Goal: Check status: Check status

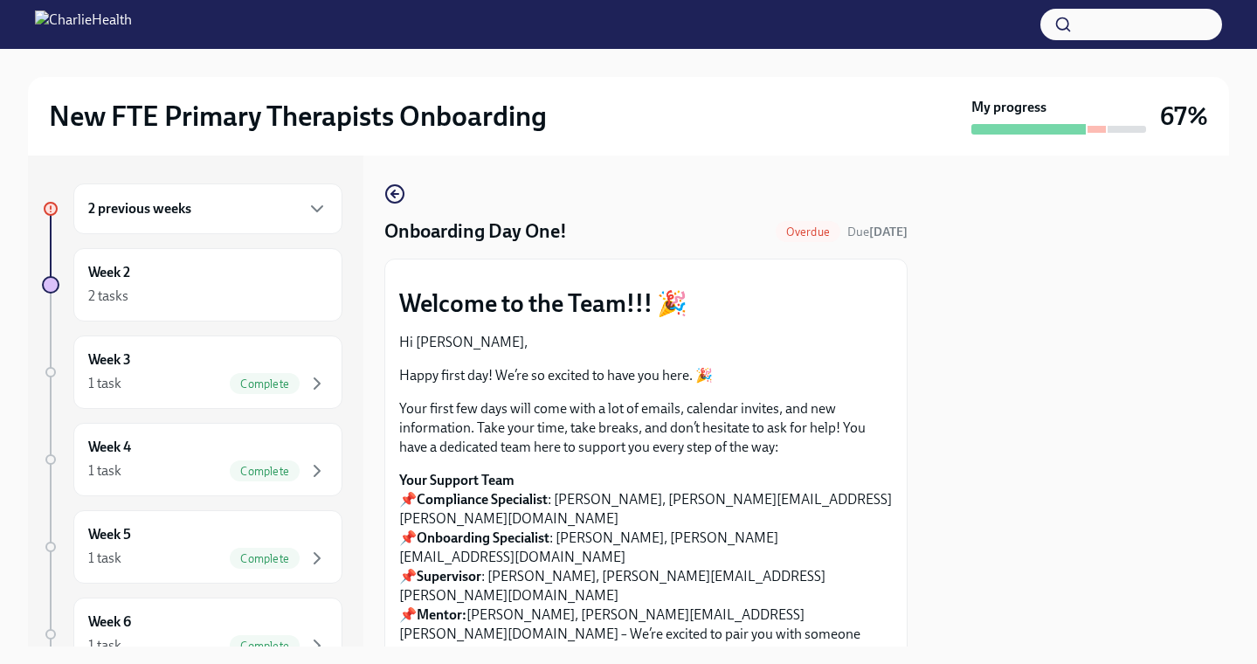
scroll to position [18, 0]
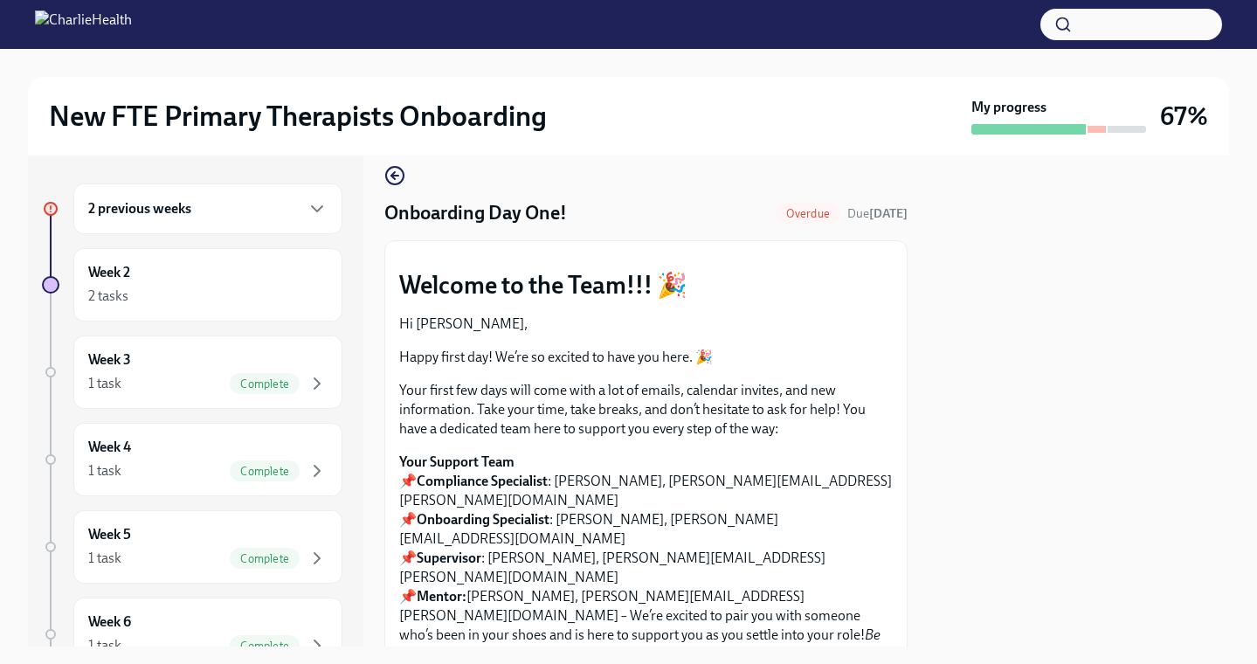
click at [248, 220] on div "2 previous weeks" at bounding box center [207, 208] width 269 height 51
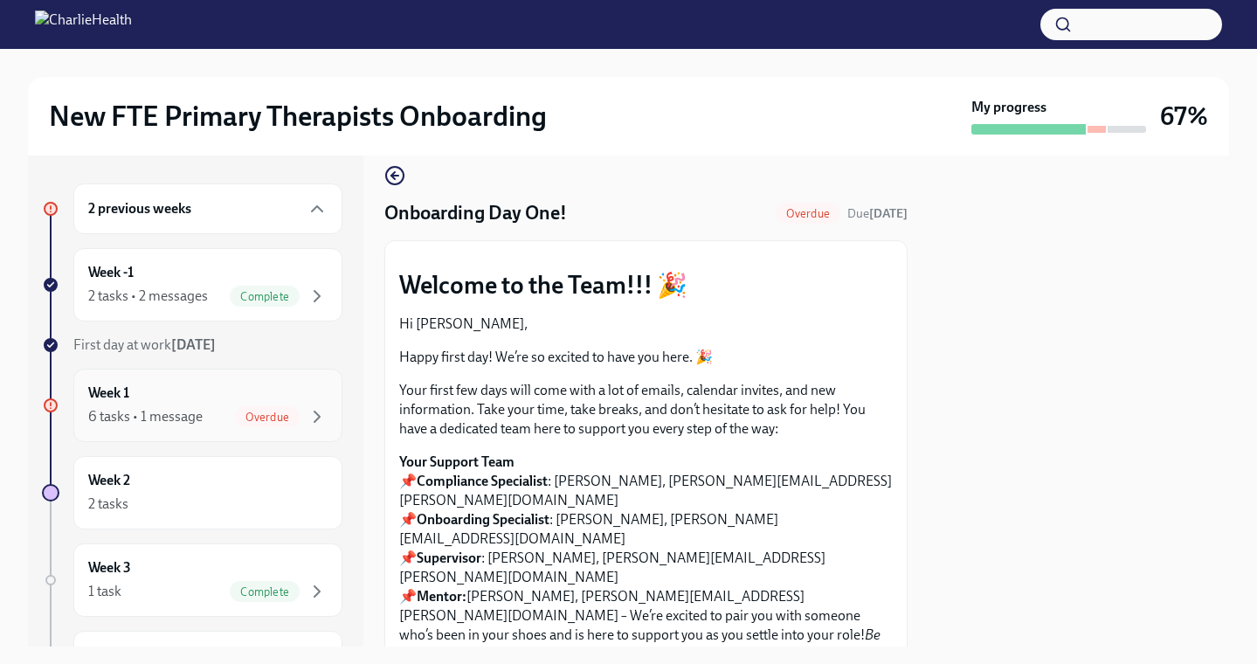
click at [252, 403] on div "Week 1 6 tasks • 1 message Overdue" at bounding box center [207, 405] width 239 height 44
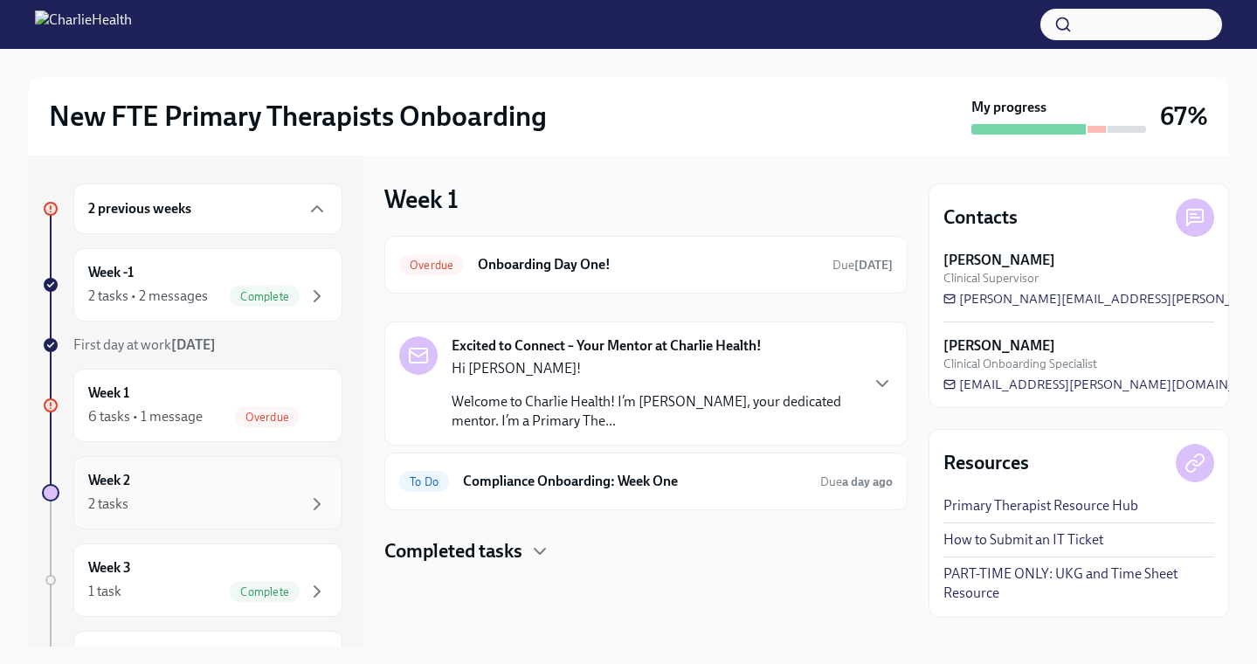
click at [215, 479] on div "Week 2 2 tasks" at bounding box center [207, 493] width 239 height 44
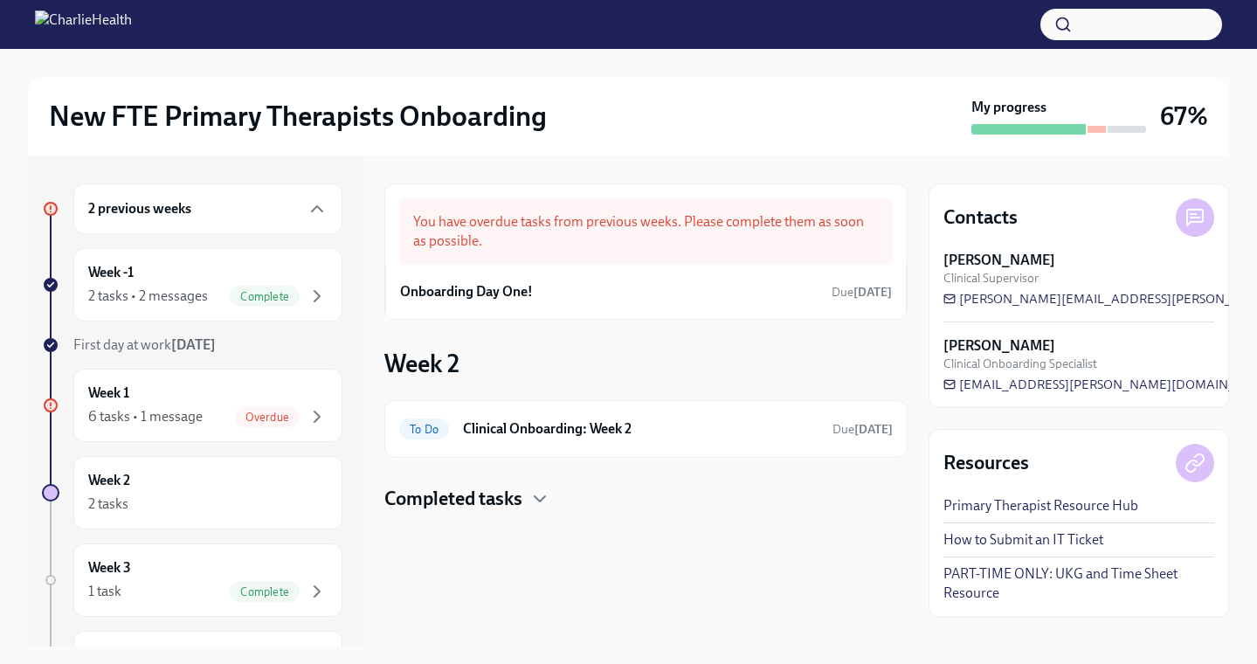
click at [492, 500] on h4 "Completed tasks" at bounding box center [453, 499] width 138 height 26
click at [606, 445] on div "To Do Clinical Onboarding: Week 2 Due [DATE]" at bounding box center [645, 429] width 523 height 58
click at [640, 428] on h6 "Clinical Onboarding: Week 2" at bounding box center [640, 428] width 355 height 19
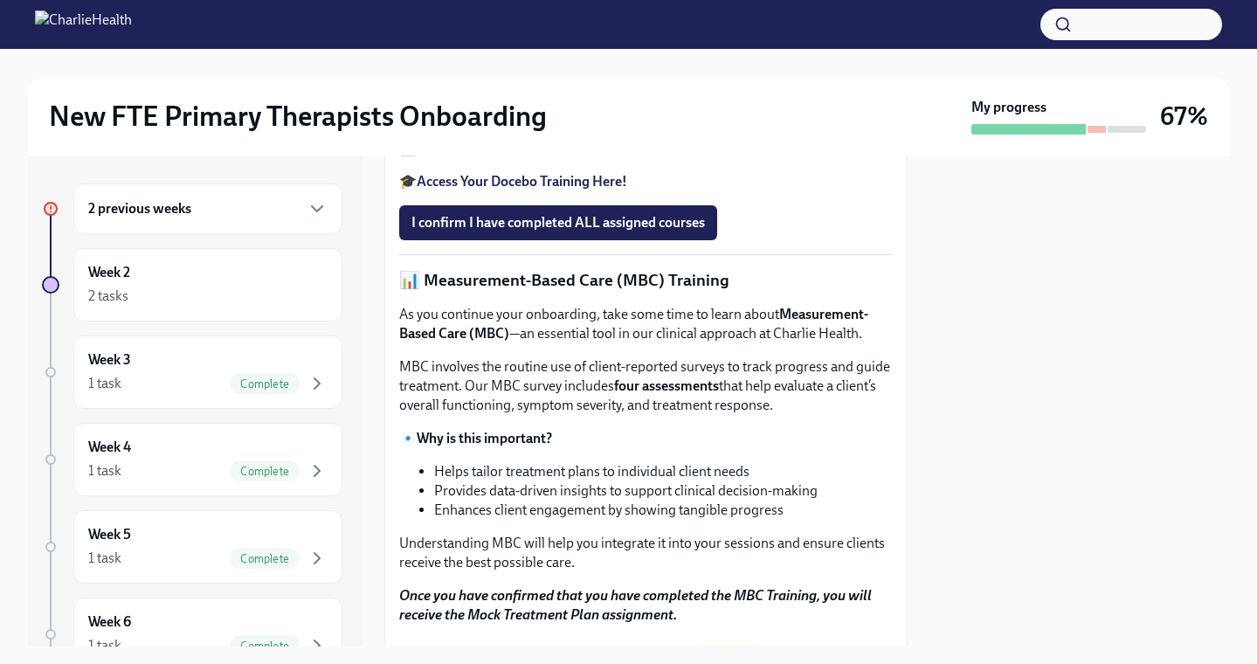
scroll to position [634, 0]
